Goal: Task Accomplishment & Management: Use online tool/utility

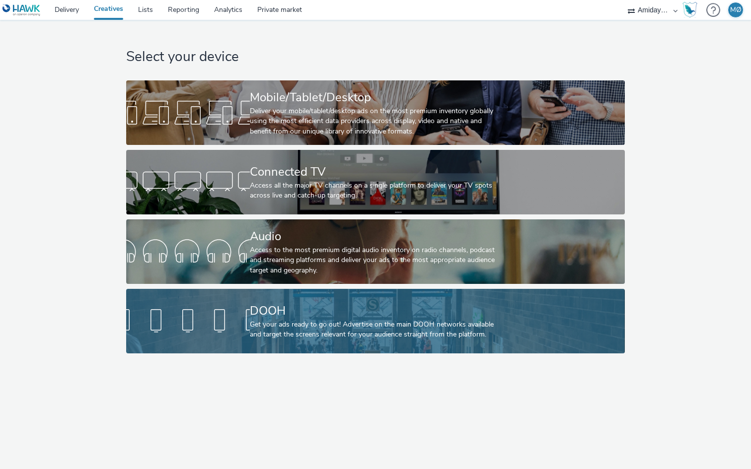
click at [305, 301] on div "DOOH Get your ads ready to go out! Advertise on the main DOOH networks availabl…" at bounding box center [373, 321] width 247 height 65
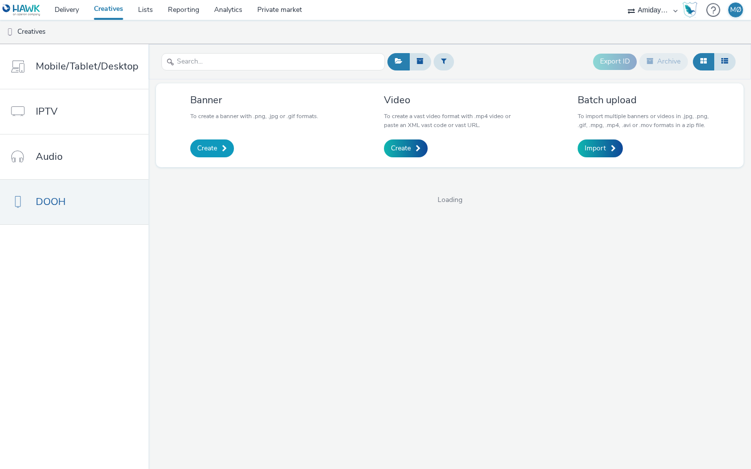
click at [222, 150] on span at bounding box center [224, 148] width 5 height 7
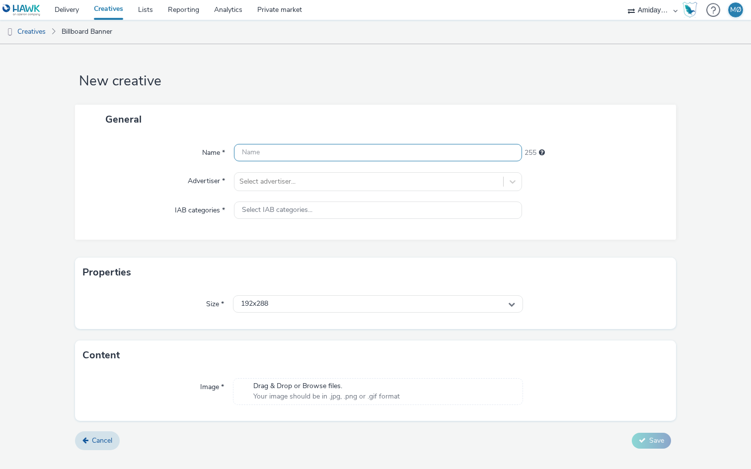
click at [266, 152] on input "text" at bounding box center [378, 152] width 288 height 17
type input "Elvefestivalen"
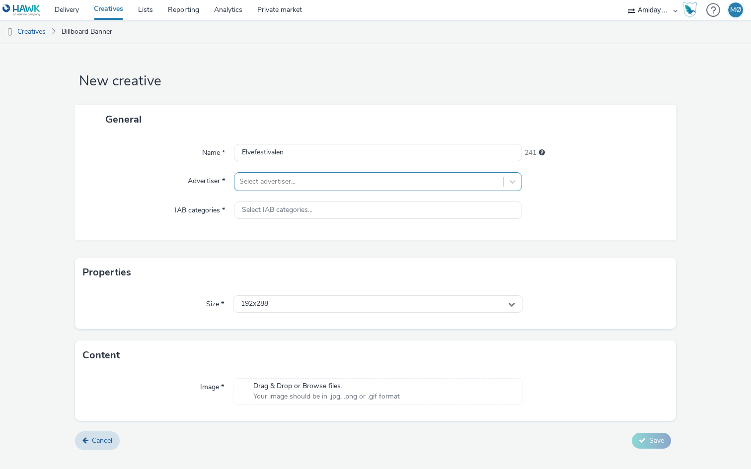
click at [260, 177] on div at bounding box center [368, 182] width 259 height 12
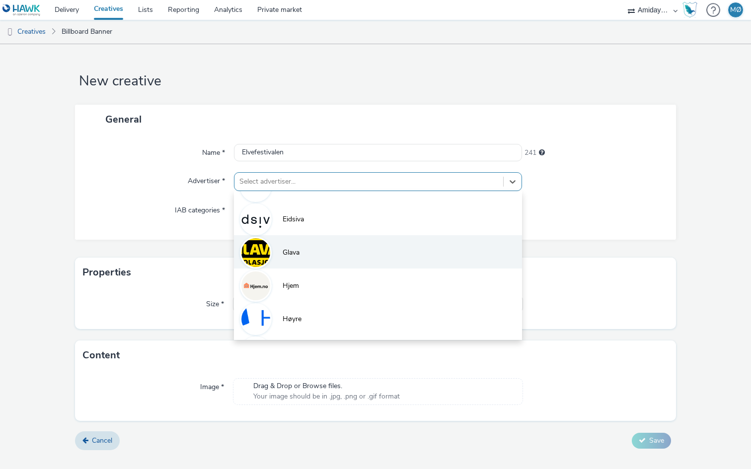
scroll to position [111, 0]
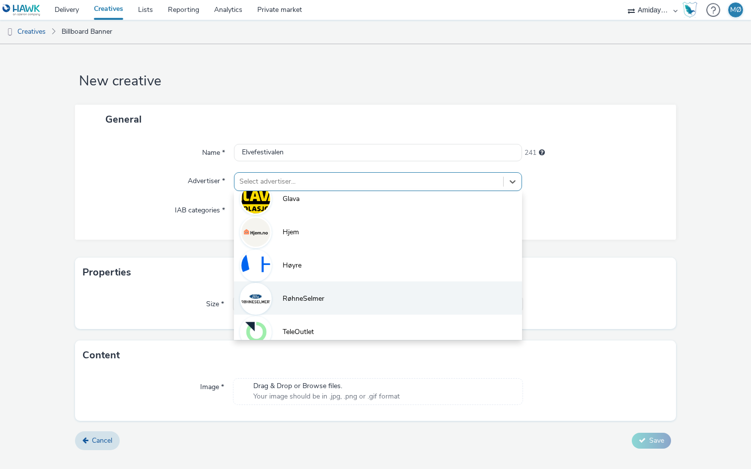
click at [284, 296] on span "RøhneSelmer" at bounding box center [304, 299] width 42 height 10
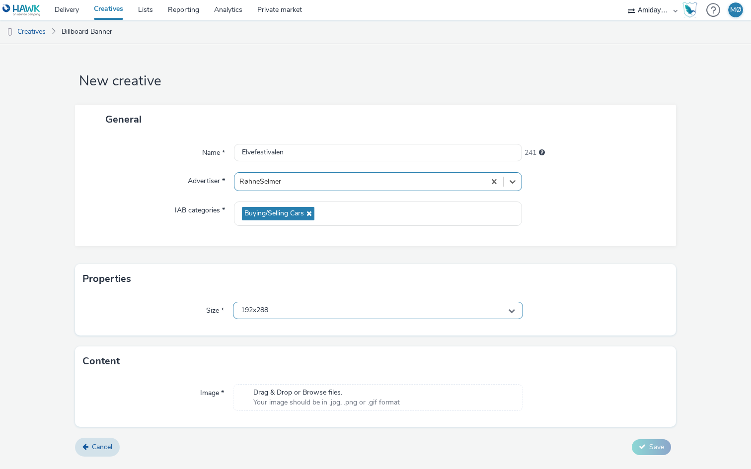
click at [275, 305] on div "192x288" at bounding box center [378, 310] width 290 height 17
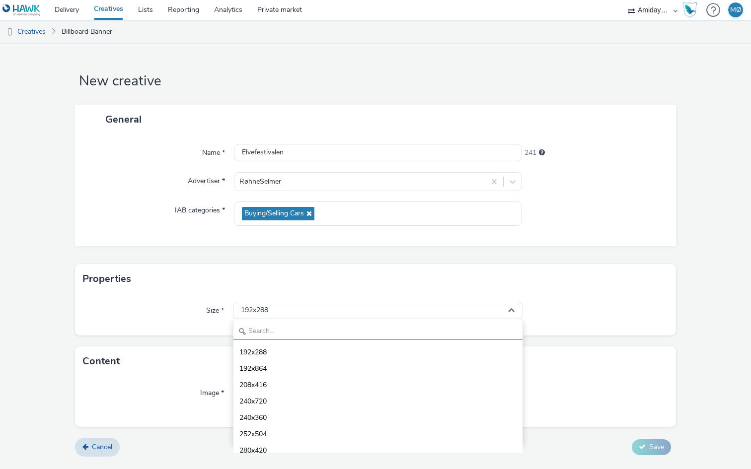
click at [279, 328] on input "text" at bounding box center [377, 331] width 289 height 17
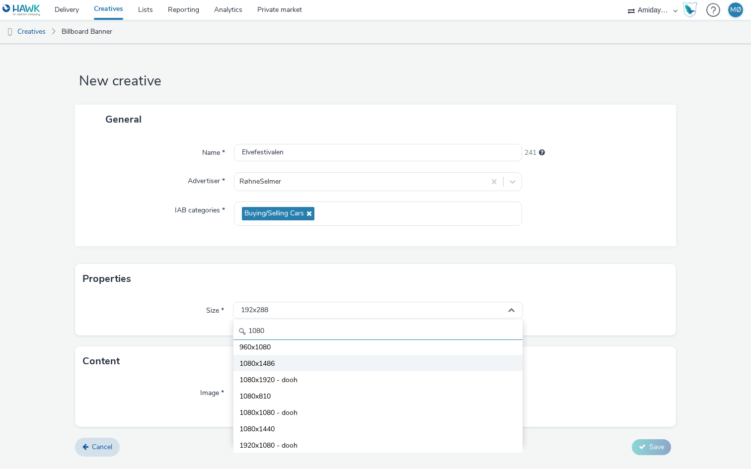
scroll to position [42, 0]
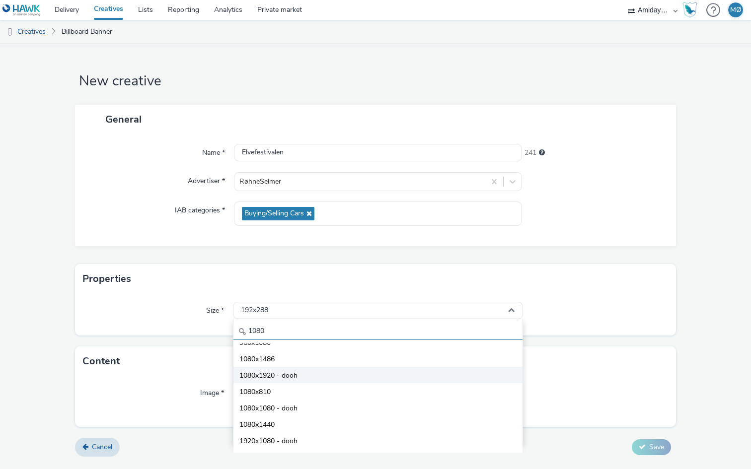
type input "1080"
click at [283, 376] on span "1080x1920 - dooh" at bounding box center [268, 376] width 58 height 10
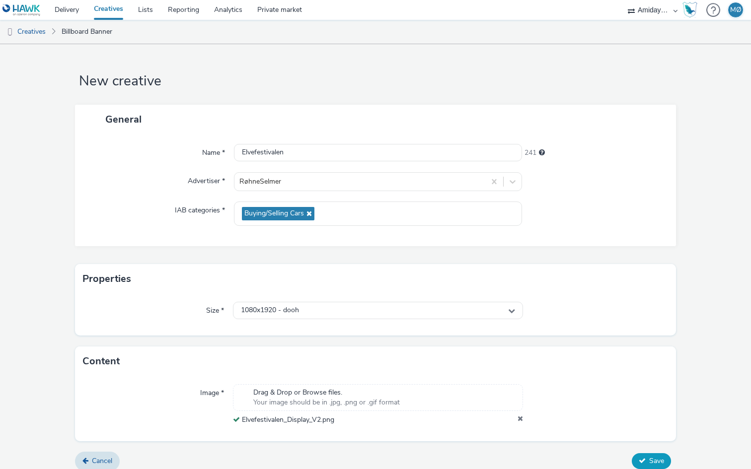
click at [646, 459] on button "Save" at bounding box center [651, 461] width 39 height 16
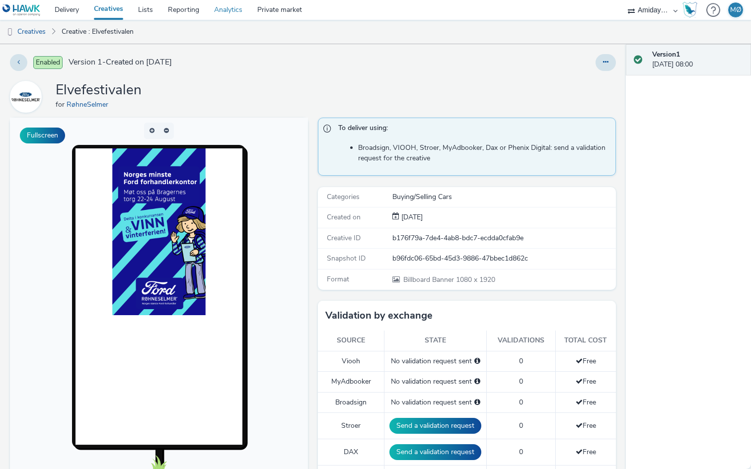
click at [228, 9] on link "Analytics" at bounding box center [228, 10] width 43 height 20
click at [184, 10] on link "Reporting" at bounding box center [183, 10] width 46 height 20
